Goal: Ask a question: Seek information or help from site administrators or community

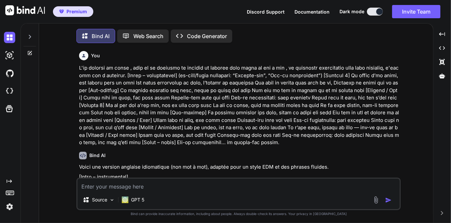
scroll to position [3, 0]
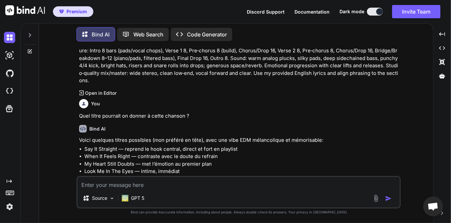
type textarea "x"
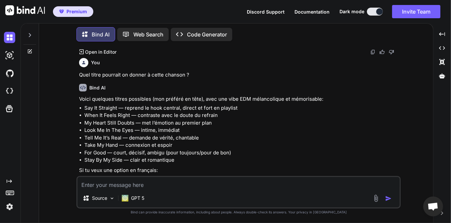
scroll to position [1018, 0]
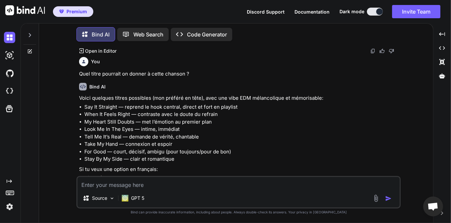
click at [27, 38] on div at bounding box center [29, 33] width 13 height 23
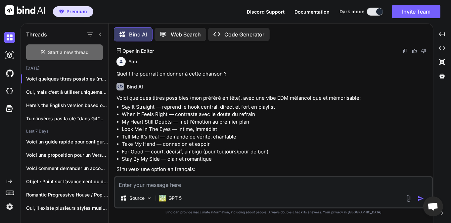
click at [59, 53] on span "Start a new thread" at bounding box center [68, 52] width 41 height 7
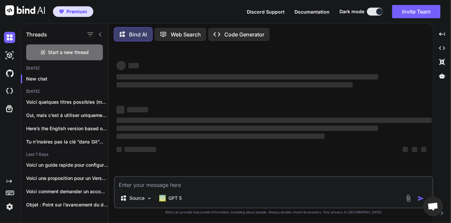
scroll to position [0, 0]
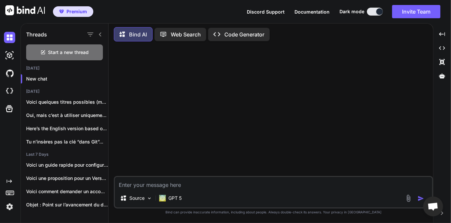
click at [164, 179] on textarea at bounding box center [273, 183] width 317 height 12
type textarea "d"
click at [252, 183] on textarea "sur gitlab, j'ai créé ma paire de clef ssh que j'ai" at bounding box center [273, 183] width 317 height 12
click at [261, 186] on textarea "sur gitlab, j'ai créé ma paire de clef ssh que j'ai dd" at bounding box center [273, 183] width 317 height 12
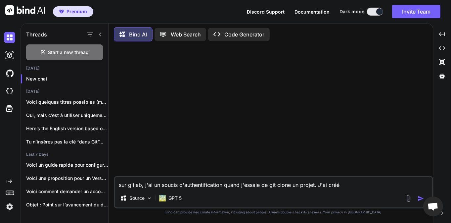
drag, startPoint x: 339, startPoint y: 186, endPoint x: 148, endPoint y: 188, distance: 190.5
click at [148, 188] on textarea "sur gitlab, j'ai un soucis d'authentification quand j'essaie de git clone un pr…" at bounding box center [273, 183] width 317 height 12
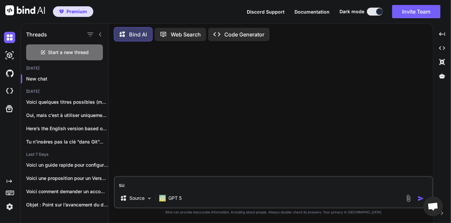
type textarea "s"
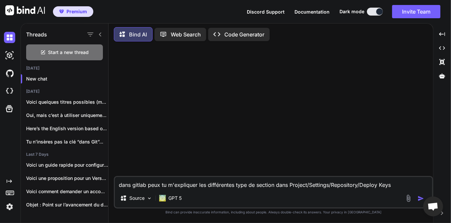
click at [398, 185] on textarea "dans gitlab peux tu m'expliquer les différentes type de section dans Project/Se…" at bounding box center [273, 183] width 317 height 12
type textarea "dans gitlab peux tu m'expliquer les différentes type de section dans Project/Se…"
click at [423, 198] on img "button" at bounding box center [420, 198] width 7 height 7
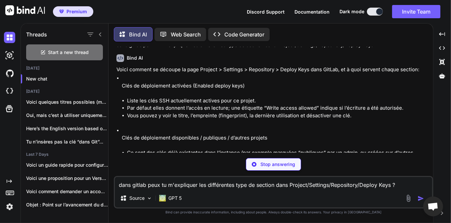
scroll to position [32, 0]
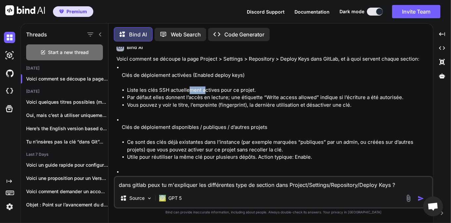
drag, startPoint x: 192, startPoint y: 92, endPoint x: 204, endPoint y: 92, distance: 12.2
click at [204, 92] on li "Liste les clés SSH actuellement actives pour ce projet." at bounding box center [279, 90] width 305 height 8
drag, startPoint x: 151, startPoint y: 97, endPoint x: 203, endPoint y: 99, distance: 52.3
click at [203, 99] on li "Par défaut elles donnent l’accès en lecture; une étiquette “Write access allowe…" at bounding box center [279, 98] width 305 height 8
click at [198, 103] on li "Vous pouvez y voir le titre, l’empreinte (fingerprint), la dernière utilisation…" at bounding box center [279, 105] width 305 height 8
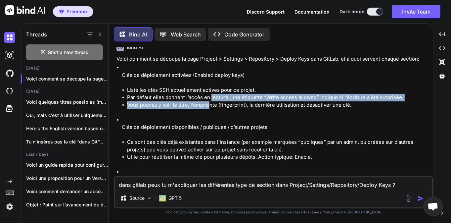
drag, startPoint x: 210, startPoint y: 100, endPoint x: 209, endPoint y: 106, distance: 6.4
click at [209, 106] on ul "Liste les clés SSH actuellement actives pour ce projet. Par défaut elles donnen…" at bounding box center [277, 97] width 310 height 22
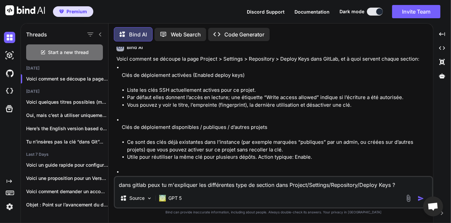
click at [216, 105] on li "Vous pouvez y voir le titre, l’empreinte (fingerprint), la dernière utilisation…" at bounding box center [279, 105] width 305 height 8
drag, startPoint x: 248, startPoint y: 104, endPoint x: 323, endPoint y: 106, distance: 74.8
click at [319, 106] on li "Vous pouvez y voir le titre, l’empreinte (fingerprint), la dernière utilisation…" at bounding box center [279, 105] width 305 height 8
click at [326, 106] on li "Vous pouvez y voir le titre, l’empreinte (fingerprint), la dernière utilisation…" at bounding box center [279, 105] width 305 height 8
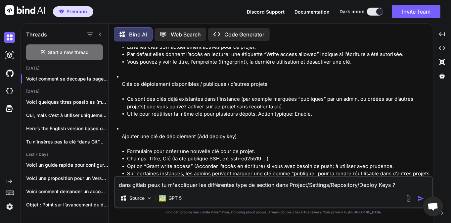
scroll to position [95, 0]
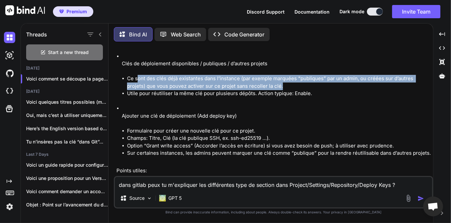
drag, startPoint x: 138, startPoint y: 81, endPoint x: 261, endPoint y: 86, distance: 123.2
click at [261, 86] on li "Ce sont des clés déjà existantes dans l’instance (par exemple marquées “publiqu…" at bounding box center [279, 82] width 305 height 15
click at [259, 86] on li "Ce sont des clés déjà existantes dans l’instance (par exemple marquées “publiqu…" at bounding box center [279, 82] width 305 height 15
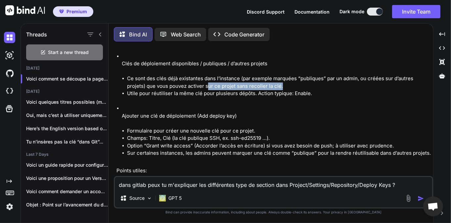
drag, startPoint x: 208, startPoint y: 85, endPoint x: 188, endPoint y: 84, distance: 20.2
click at [188, 84] on li "Ce sont des clés déjà existantes dans l’instance (par exemple marquées “publiqu…" at bounding box center [279, 82] width 305 height 15
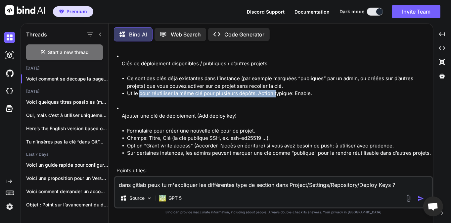
drag, startPoint x: 139, startPoint y: 93, endPoint x: 276, endPoint y: 96, distance: 137.0
click at [274, 96] on li "Utile pour réutiliser la même clé pour plusieurs dépôts. Action typique: Enable." at bounding box center [279, 94] width 305 height 8
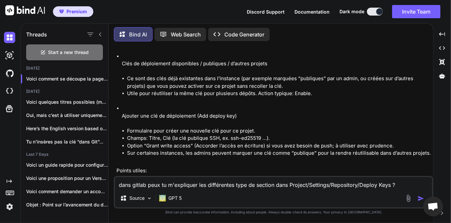
click at [281, 96] on li "Utile pour réutiliser la même clé pour plusieurs dépôts. Action typique: Enable." at bounding box center [279, 94] width 305 height 8
drag, startPoint x: 311, startPoint y: 96, endPoint x: 227, endPoint y: 93, distance: 84.4
click at [227, 93] on li "Utile pour réutiliser la même clé pour plusieurs dépôts. Action typique: Enable." at bounding box center [279, 94] width 305 height 8
drag, startPoint x: 226, startPoint y: 91, endPoint x: 224, endPoint y: 98, distance: 6.6
click at [226, 91] on li "Utile pour réutiliser la même clé pour plusieurs dépôts. Action typique: Enable." at bounding box center [279, 94] width 305 height 8
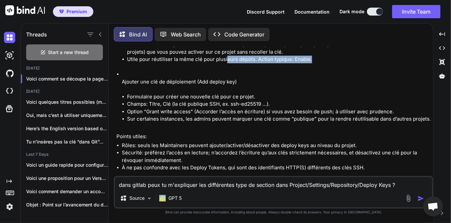
scroll to position [136, 0]
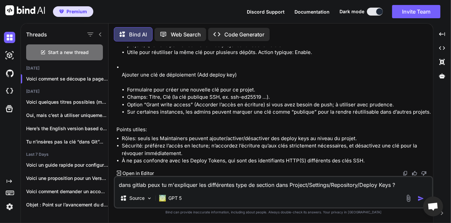
click at [217, 138] on li "Rôles: seuls les Maintainers peuvent ajouter/activer/désactiver des deploy keys…" at bounding box center [277, 139] width 310 height 8
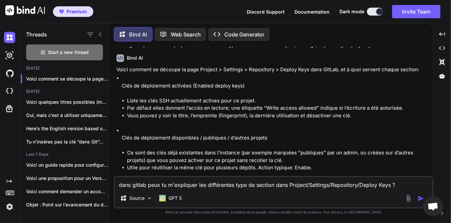
scroll to position [0, 0]
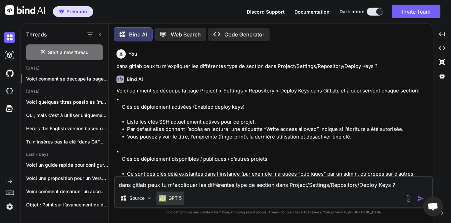
click at [171, 198] on p "GPT 5" at bounding box center [174, 197] width 13 height 7
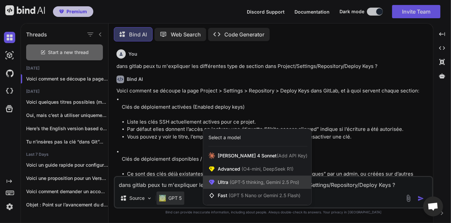
click at [236, 183] on span "(GPT-5 thinking, Gemini 2.5 Pro)" at bounding box center [263, 182] width 71 height 6
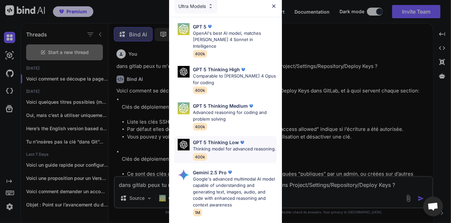
scroll to position [91, 0]
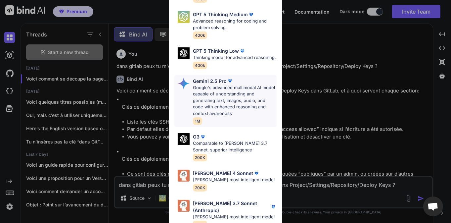
click at [227, 100] on p "Google's advanced multimodal AI model capable of understanding and generating t…" at bounding box center [235, 100] width 84 height 32
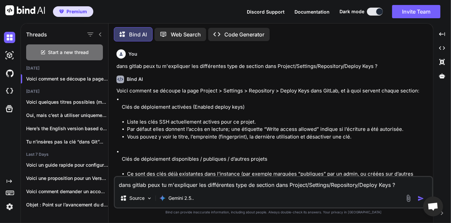
click at [210, 183] on textarea "dans gitlab peux tu m'expliquer les différentes type de section dans Project/Se…" at bounding box center [273, 183] width 317 height 12
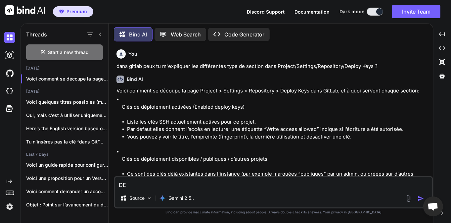
type textarea "D"
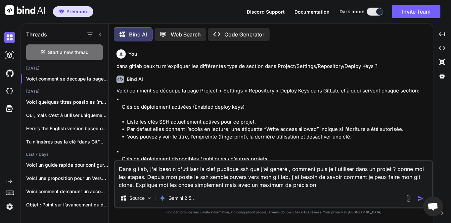
click at [247, 177] on textarea "Dans gitlab, j'ai besoin d'utiliser la clef publique ssh que j'ai généré , comm…" at bounding box center [273, 175] width 317 height 28
type textarea "Dans gitlab, j'ai besoin d'utiliser la clef publique ssh que j'ai généré , comm…"
click at [419, 200] on img "button" at bounding box center [420, 198] width 7 height 7
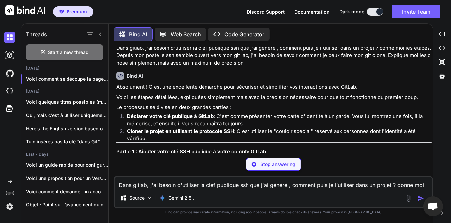
scroll to position [284, 0]
drag, startPoint x: 145, startPoint y: 86, endPoint x: 215, endPoint y: 89, distance: 69.9
click at [215, 89] on p "Absolument ! C'est une excellente démarche pour sécuriser et simplifier vos int…" at bounding box center [273, 87] width 315 height 8
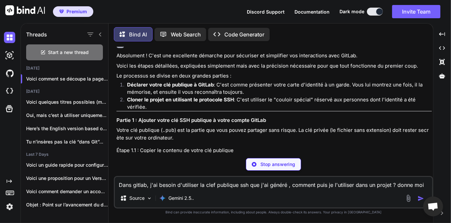
scroll to position [316, 0]
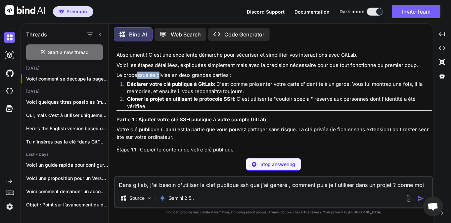
drag, startPoint x: 137, startPoint y: 71, endPoint x: 162, endPoint y: 73, distance: 25.9
click at [160, 72] on p "Le processus se divise en deux grandes parties :" at bounding box center [273, 75] width 315 height 8
click at [180, 74] on p "Le processus se divise en deux grandes parties :" at bounding box center [273, 75] width 315 height 8
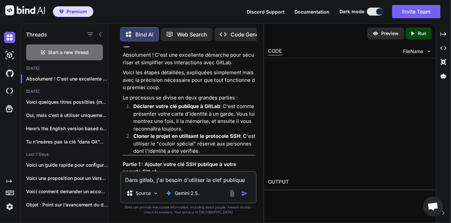
click at [228, 85] on p "Voici les étapes détaillées, expliquées simplement mais avec la précision néces…" at bounding box center [189, 80] width 133 height 22
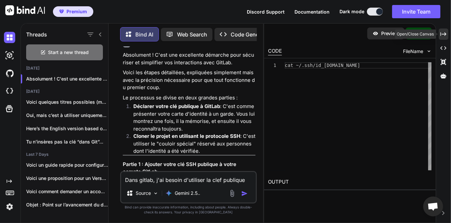
click at [446, 34] on icon at bounding box center [443, 34] width 6 height 4
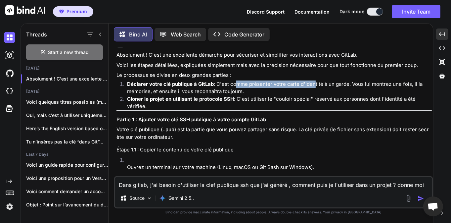
drag, startPoint x: 237, startPoint y: 83, endPoint x: 311, endPoint y: 85, distance: 73.5
click at [311, 85] on li "Déclarer votre clé publique à GitLab : C'est comme présenter votre carte d'iden…" at bounding box center [277, 87] width 310 height 15
click at [331, 86] on li "Déclarer votre clé publique à GitLab : C'est comme présenter votre carte d'iden…" at bounding box center [277, 87] width 310 height 15
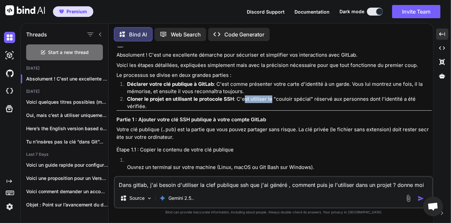
drag, startPoint x: 243, startPoint y: 96, endPoint x: 277, endPoint y: 100, distance: 34.6
click at [276, 100] on li "Cloner le projet en utilisant le protocole SSH : C'est utiliser le "couloir spé…" at bounding box center [277, 102] width 310 height 15
click at [287, 101] on li "Cloner le projet en utilisant le protocole SSH : C'est utiliser le "couloir spé…" at bounding box center [277, 102] width 310 height 15
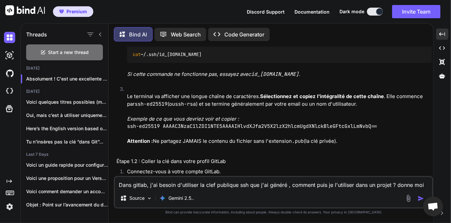
scroll to position [507, 0]
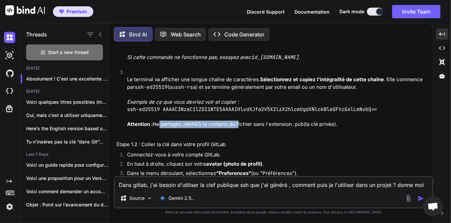
drag, startPoint x: 158, startPoint y: 123, endPoint x: 237, endPoint y: 127, distance: 79.8
click at [237, 127] on p "Attention : Ne partagez JAMAIS le contenu du fichier sans l'extension .pub (la …" at bounding box center [279, 124] width 305 height 8
click at [241, 127] on p "Attention : Ne partagez JAMAIS le contenu du fichier sans l'extension .pub (la …" at bounding box center [279, 124] width 305 height 8
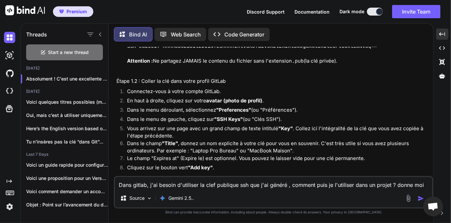
scroll to position [570, 0]
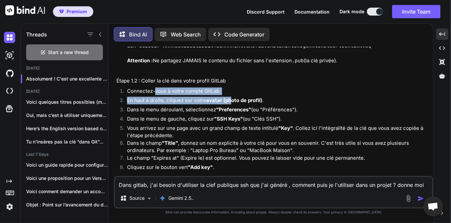
drag, startPoint x: 155, startPoint y: 92, endPoint x: 232, endPoint y: 100, distance: 77.2
click at [232, 100] on ol "Connectez-vous à votre compte GitLab. En haut à droite, cliquez sur votre avata…" at bounding box center [273, 129] width 315 height 85
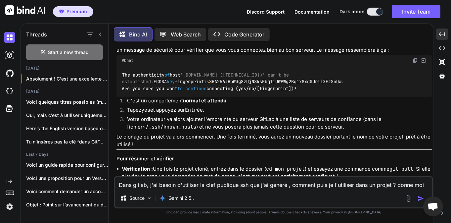
scroll to position [930, 0]
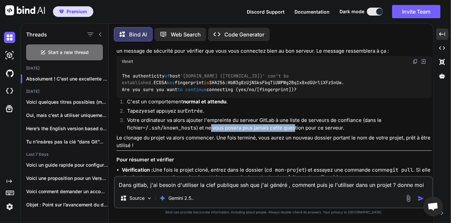
drag, startPoint x: 196, startPoint y: 135, endPoint x: 279, endPoint y: 137, distance: 82.7
click at [279, 131] on li "Votre ordinateur va alors ajouter l'empreinte du serveur GitLab à une liste de …" at bounding box center [277, 123] width 310 height 15
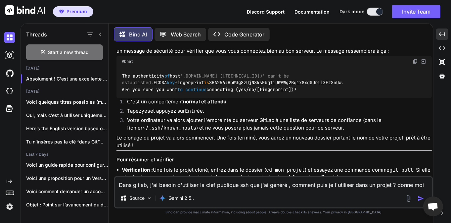
click at [294, 131] on li "Votre ordinateur va alors ajouter l'empreinte du serveur GitLab à une liste de …" at bounding box center [277, 123] width 310 height 15
drag, startPoint x: 324, startPoint y: 137, endPoint x: 248, endPoint y: 134, distance: 76.5
click at [248, 131] on li "Votre ordinateur va alors ajouter l'empreinte du serveur GitLab à une liste de …" at bounding box center [277, 123] width 310 height 15
click at [247, 131] on li "Votre ordinateur va alors ajouter l'empreinte du serveur GitLab à une liste de …" at bounding box center [277, 123] width 310 height 15
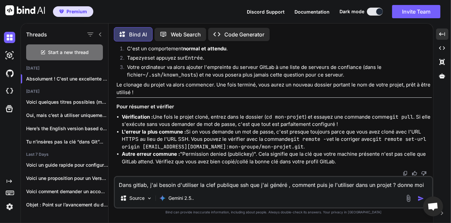
scroll to position [990, 0]
click at [243, 180] on textarea "Dans gitlab, j'ai besoin d'utiliser la clef publique ssh que j'ai généré , comm…" at bounding box center [273, 183] width 317 height 12
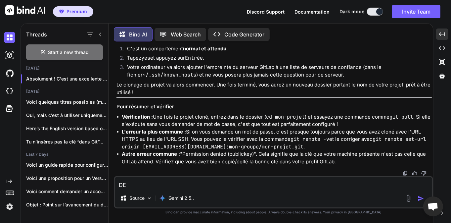
type textarea "D"
type textarea "C"
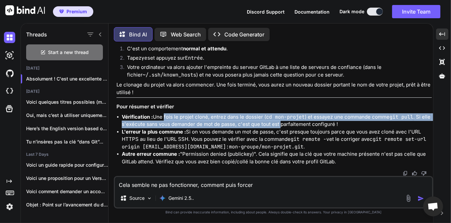
drag, startPoint x: 162, startPoint y: 117, endPoint x: 280, endPoint y: 124, distance: 117.6
click at [280, 124] on li "Vérification : Une fois le projet cloné, entrez dans le dossier ( cd mon-projet…" at bounding box center [277, 120] width 310 height 15
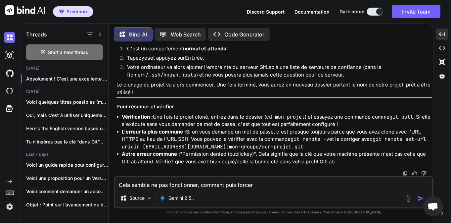
click at [233, 129] on li "L'erreur la plus commune : Si on vous demande un mot de passe, c'est presque to…" at bounding box center [277, 139] width 310 height 22
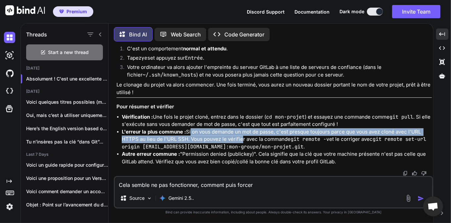
drag, startPoint x: 190, startPoint y: 133, endPoint x: 237, endPoint y: 143, distance: 48.3
click at [238, 143] on li "L'erreur la plus commune : Si on vous demande un mot de passe, c'est presque to…" at bounding box center [277, 139] width 310 height 22
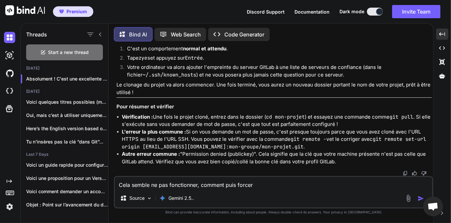
click at [216, 144] on code "git remote set-url origin [EMAIL_ADDRESS][DOMAIN_NAME]:mon-groupe/mon-projet.git" at bounding box center [275, 143] width 307 height 14
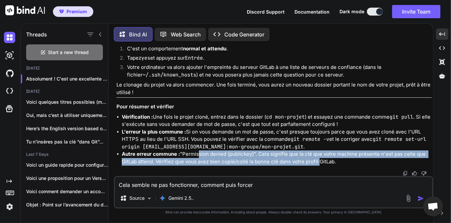
drag, startPoint x: 198, startPoint y: 153, endPoint x: 322, endPoint y: 162, distance: 124.7
click at [319, 162] on li "Autre erreur commune : "Permission denied (publickey)". Cela signifie que la cl…" at bounding box center [277, 157] width 310 height 15
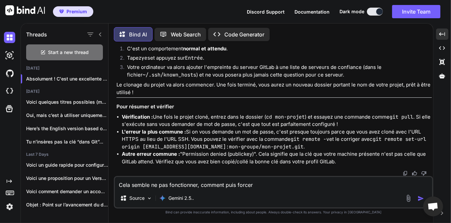
click at [322, 162] on li "Autre erreur commune : "Permission denied (publickey)". Cela signifie que la cl…" at bounding box center [277, 157] width 310 height 15
drag, startPoint x: 335, startPoint y: 161, endPoint x: 267, endPoint y: 159, distance: 68.2
click at [267, 159] on li "Autre erreur commune : "Permission denied (publickey)". Cela signifie que la cl…" at bounding box center [277, 157] width 310 height 15
click at [273, 189] on div "Cela semble ne pas fonctionner, comment puis forcer Source Gemini 2.5.." at bounding box center [273, 192] width 319 height 32
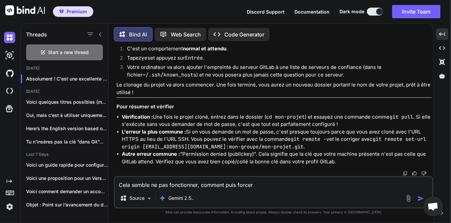
drag, startPoint x: 264, startPoint y: 185, endPoint x: 125, endPoint y: 185, distance: 138.6
click at [126, 185] on textarea "Cela semble ne pas fonctionner, comment puis forcer" at bounding box center [273, 183] width 317 height 12
type textarea "C"
type textarea "D"
type textarea "J"
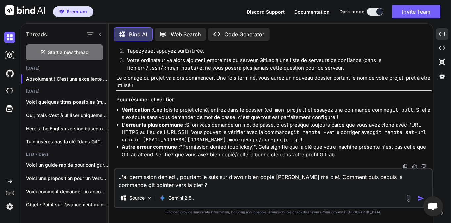
type textarea "J'ai permission denied , pourtant je suis sur d'avoir bien copié [PERSON_NAME] …"
click at [421, 197] on img "button" at bounding box center [420, 198] width 7 height 7
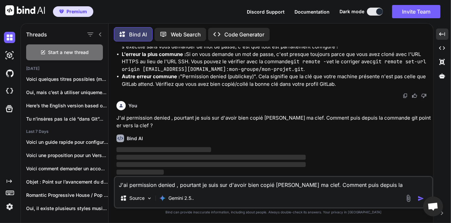
scroll to position [0, 0]
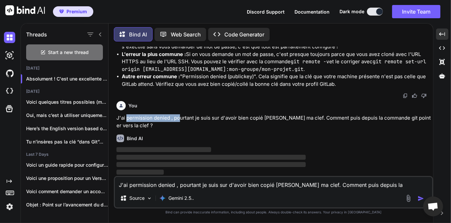
drag, startPoint x: 150, startPoint y: 118, endPoint x: 200, endPoint y: 117, distance: 49.6
click at [183, 117] on p "J'ai permission denied , pourtant je suis sur d'avoir bien copié [PERSON_NAME] …" at bounding box center [273, 121] width 315 height 15
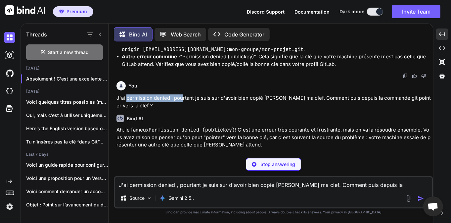
scroll to position [1099, 0]
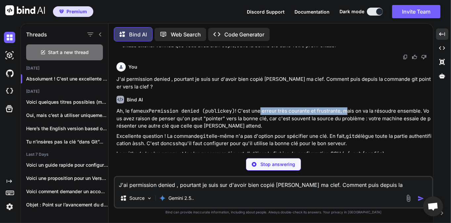
drag, startPoint x: 261, startPoint y: 118, endPoint x: 344, endPoint y: 120, distance: 83.4
click at [344, 120] on p "Ah, le fameux Permission denied (publickey) ! C'est une erreur très courante et…" at bounding box center [273, 118] width 315 height 22
click at [361, 120] on p "Ah, le fameux Permission denied (publickey) ! C'est une erreur très courante et…" at bounding box center [273, 118] width 315 height 22
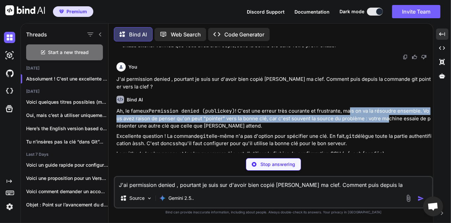
drag, startPoint x: 347, startPoint y: 118, endPoint x: 384, endPoint y: 126, distance: 38.5
click at [384, 126] on p "Ah, le fameux Permission denied (publickey) ! C'est une erreur très courante et…" at bounding box center [273, 118] width 315 height 22
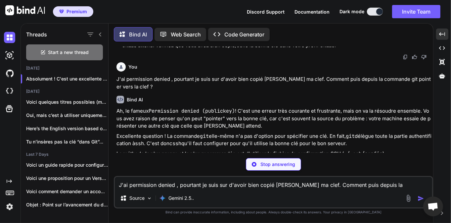
click at [243, 130] on p "Ah, le fameux Permission denied (publickey) ! C'est une erreur très courante et…" at bounding box center [273, 118] width 315 height 22
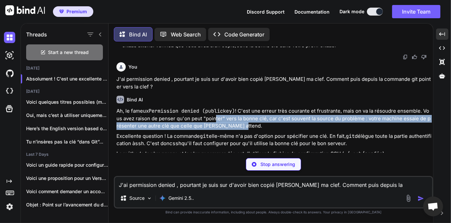
drag, startPoint x: 217, startPoint y: 126, endPoint x: 254, endPoint y: 130, distance: 37.6
click at [254, 130] on p "Ah, le fameux Permission denied (publickey) ! C'est une erreur très courante et…" at bounding box center [273, 118] width 315 height 22
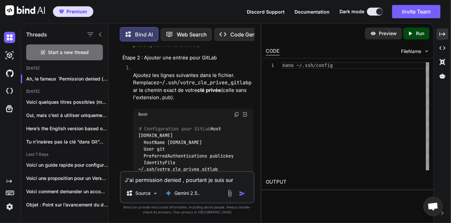
scroll to position [2031, 0]
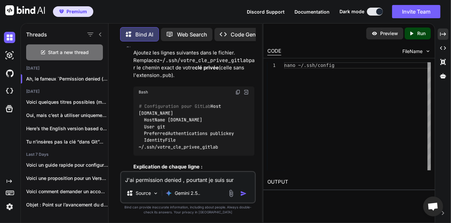
drag, startPoint x: 263, startPoint y: 99, endPoint x: 318, endPoint y: 100, distance: 54.3
click at [318, 100] on div "Threads Start a new thread [DATE] Ah, le fameux `Permission denied (public... […" at bounding box center [236, 122] width 430 height 199
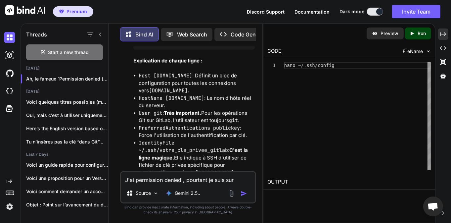
scroll to position [2126, 0]
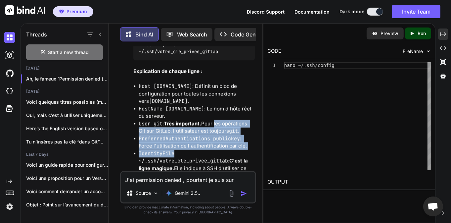
drag, startPoint x: 225, startPoint y: 114, endPoint x: 174, endPoint y: 142, distance: 58.0
click at [173, 142] on ul "Host [DOMAIN_NAME] : Définit un bloc de configuration pour toutes les connexion…" at bounding box center [193, 134] width 121 height 104
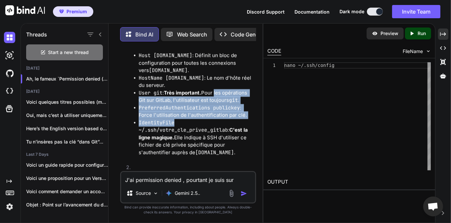
scroll to position [2158, 0]
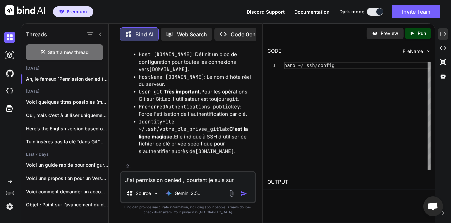
click at [163, 127] on strong "C'est la ligne magique." at bounding box center [194, 132] width 110 height 14
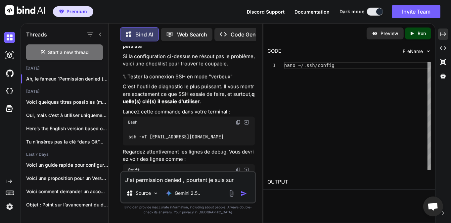
scroll to position [2476, 0]
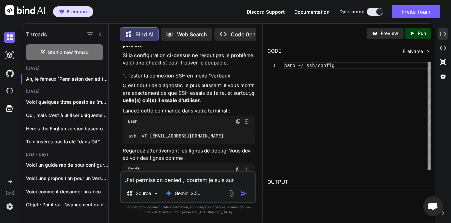
click at [163, 175] on textarea "J'ai permission denied , pourtant je suis sur d'avoir bien copié [PERSON_NAME] …" at bounding box center [188, 178] width 134 height 12
type textarea "d"
type textarea "P"
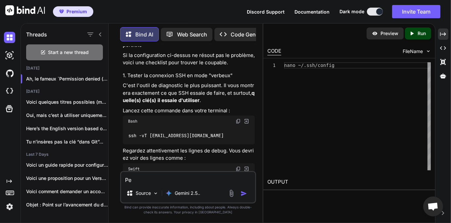
type textarea "P"
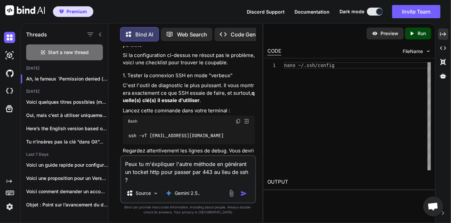
type textarea "Peux tu m'éxpliquer l'autre méthode en générant un tocket http pour passer par …"
click at [244, 191] on img "button" at bounding box center [243, 193] width 7 height 7
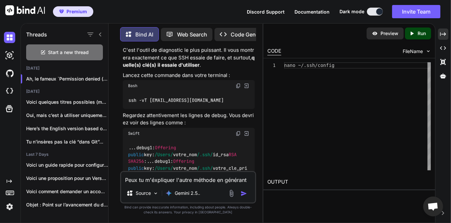
click at [244, 191] on img "button" at bounding box center [243, 193] width 7 height 7
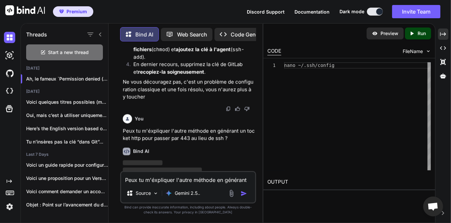
scroll to position [3193, 0]
click at [444, 34] on icon "Created with Pixso." at bounding box center [443, 34] width 6 height 6
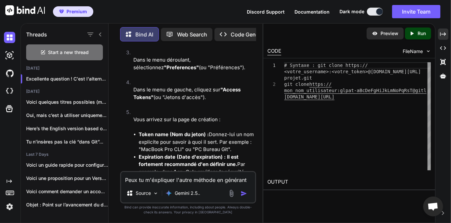
scroll to position [3564, 0]
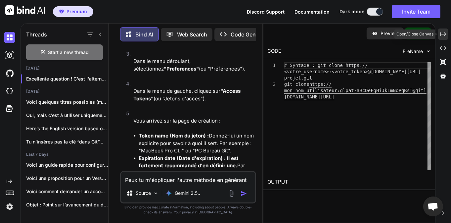
click at [446, 34] on div "Created with Pixso." at bounding box center [443, 33] width 10 height 11
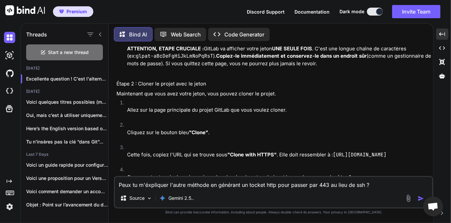
scroll to position [2605, 0]
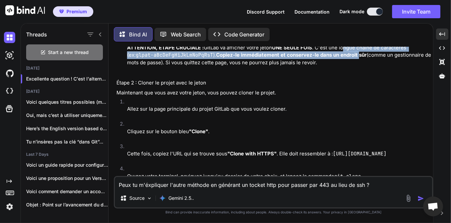
drag, startPoint x: 344, startPoint y: 96, endPoint x: 351, endPoint y: 105, distance: 11.2
click at [351, 66] on p "ATTENTION, ÉTAPE CRUCIALE : GitLab va afficher votre jeton UNE SEULE FOIS . C'e…" at bounding box center [279, 55] width 305 height 22
click at [342, 58] on strong "Copiez-le immédiatement et conservez-le dans un endroit sûr" at bounding box center [291, 55] width 151 height 6
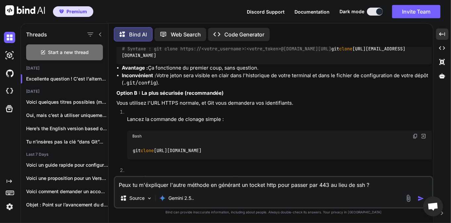
scroll to position [2796, 0]
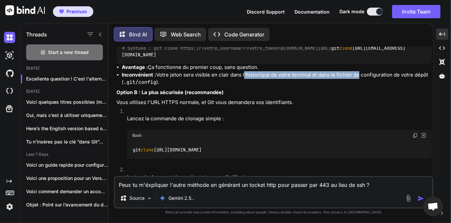
drag, startPoint x: 243, startPoint y: 130, endPoint x: 355, endPoint y: 129, distance: 111.8
click at [355, 86] on li "Inconvénient : Votre jeton sera visible en clair dans l'historique de votre ter…" at bounding box center [277, 78] width 310 height 15
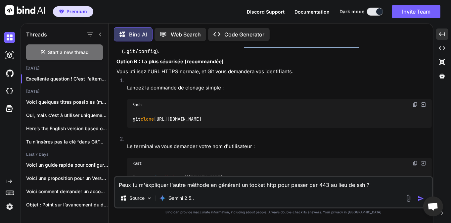
scroll to position [2828, 0]
